Goal: Transaction & Acquisition: Purchase product/service

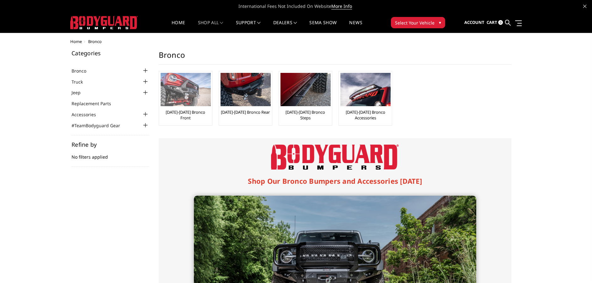
click at [184, 92] on img at bounding box center [186, 89] width 50 height 33
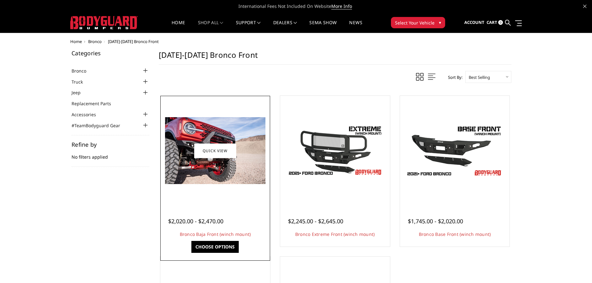
click at [207, 195] on div at bounding box center [215, 150] width 107 height 107
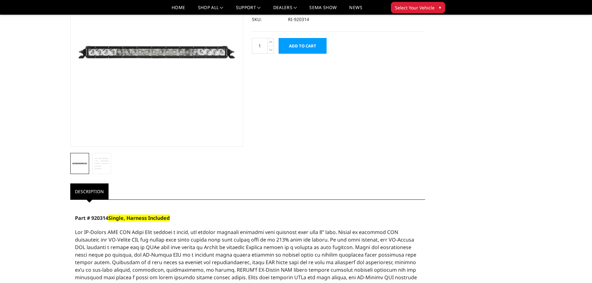
scroll to position [126, 0]
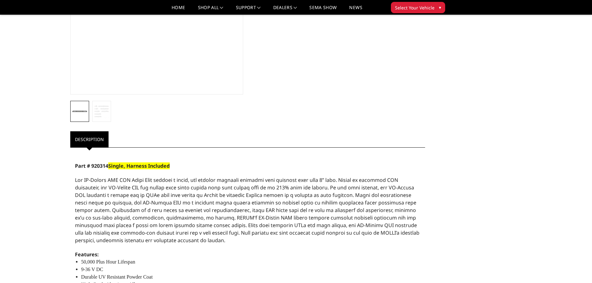
click at [85, 143] on link "Description" at bounding box center [89, 139] width 38 height 16
click at [79, 112] on img at bounding box center [79, 111] width 15 height 15
click at [96, 112] on img at bounding box center [101, 111] width 15 height 15
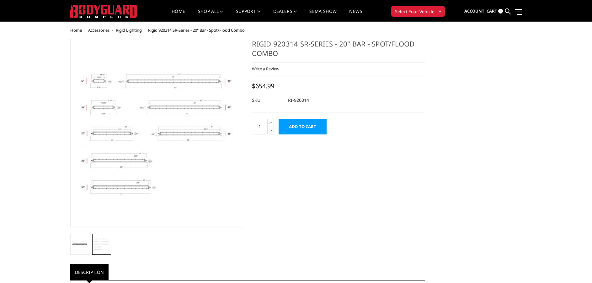
scroll to position [0, 0]
